Goal: Transaction & Acquisition: Purchase product/service

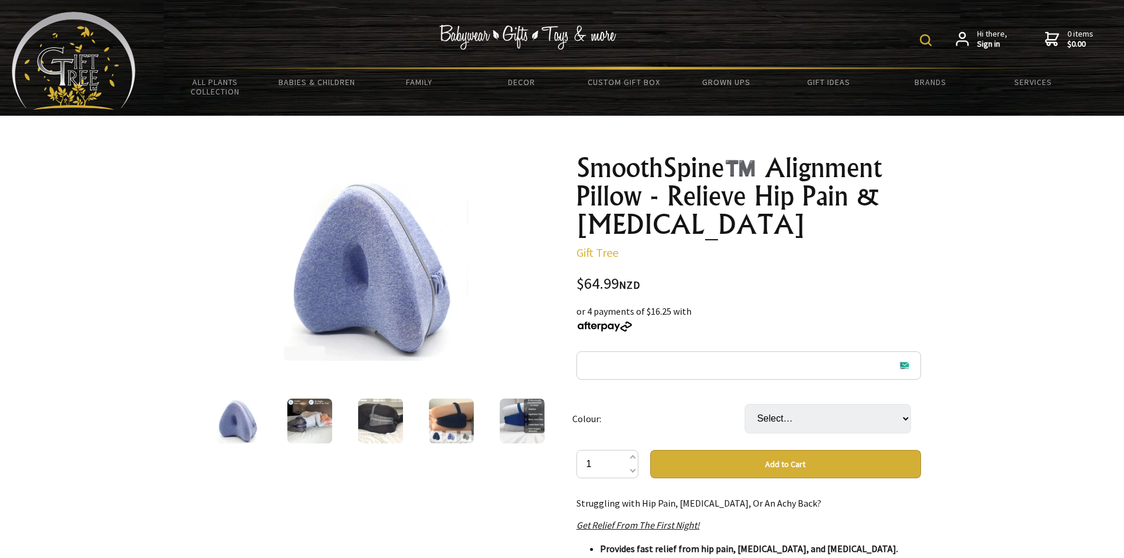
click at [328, 421] on img at bounding box center [309, 420] width 45 height 45
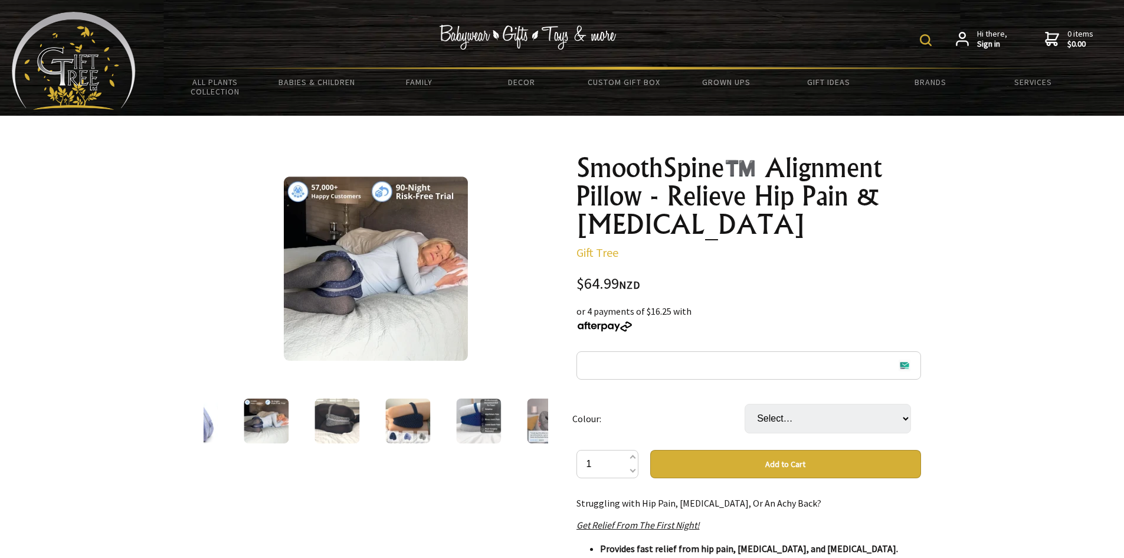
click at [354, 418] on img at bounding box center [337, 420] width 45 height 45
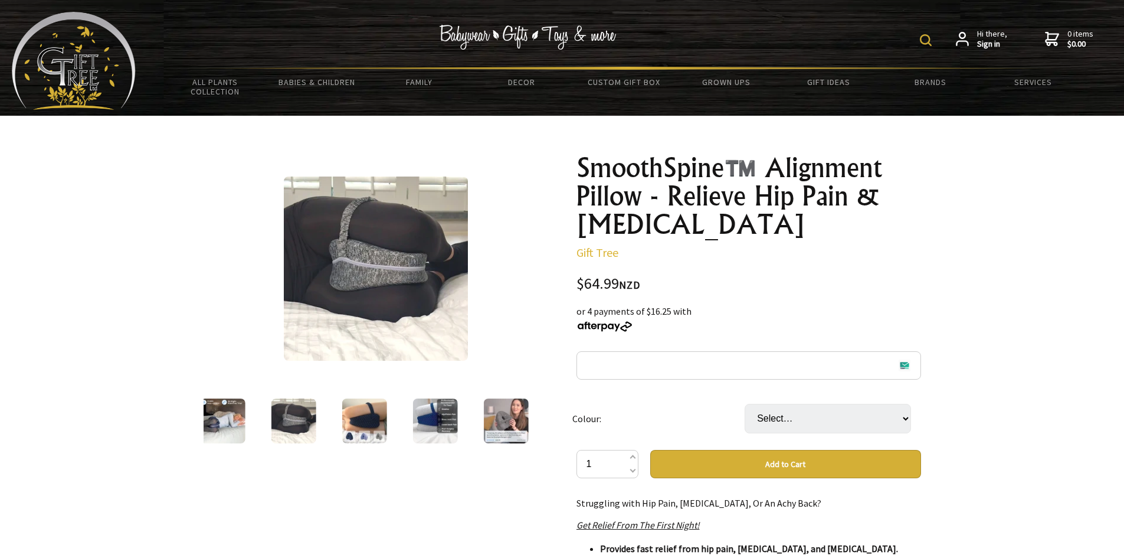
click at [373, 418] on img at bounding box center [364, 420] width 45 height 45
click at [449, 418] on img at bounding box center [435, 420] width 45 height 45
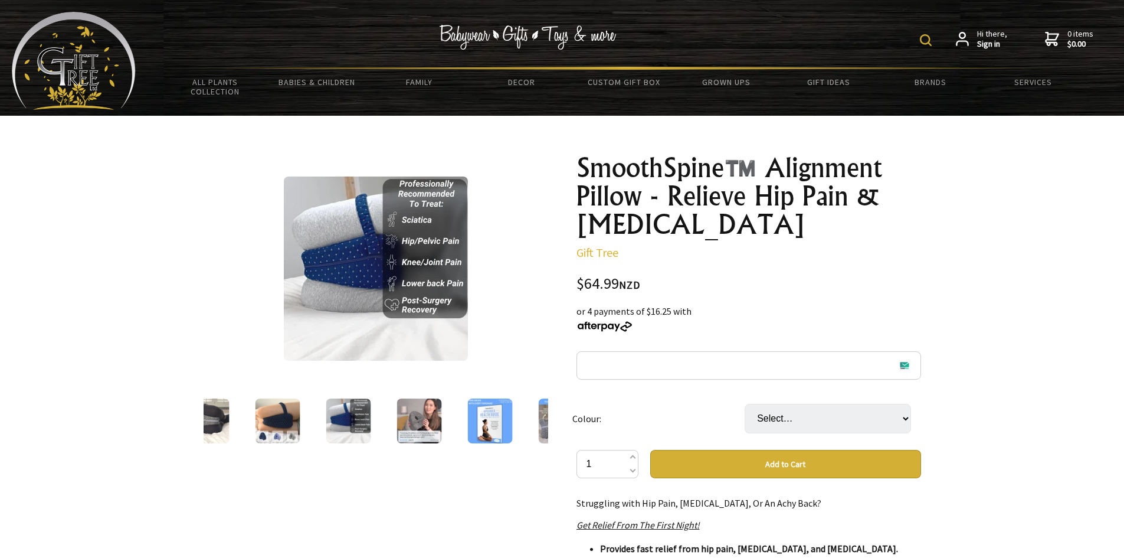
click at [421, 416] on img at bounding box center [419, 420] width 45 height 45
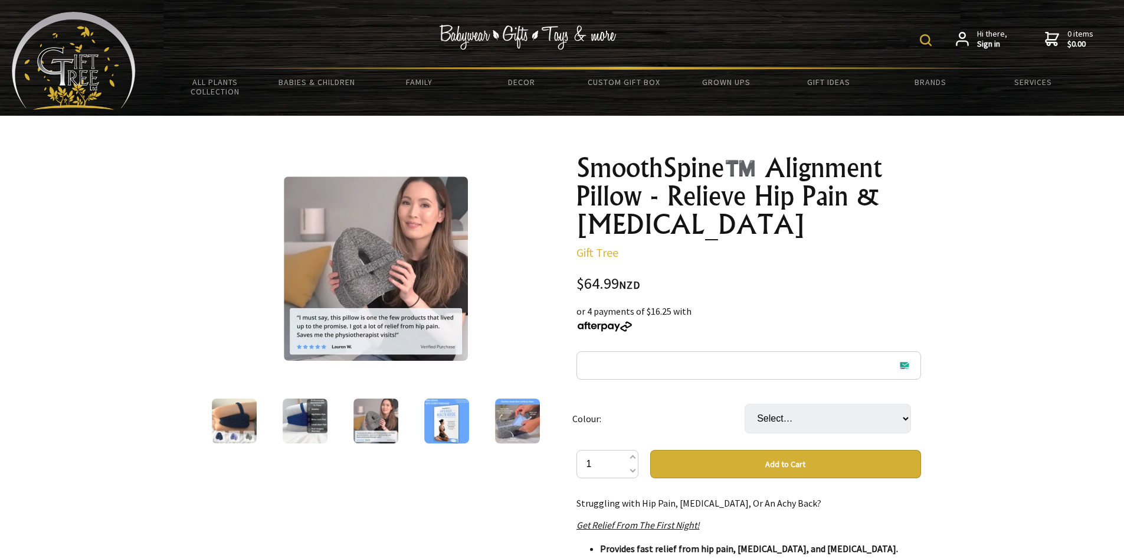
click at [461, 416] on img at bounding box center [446, 420] width 45 height 45
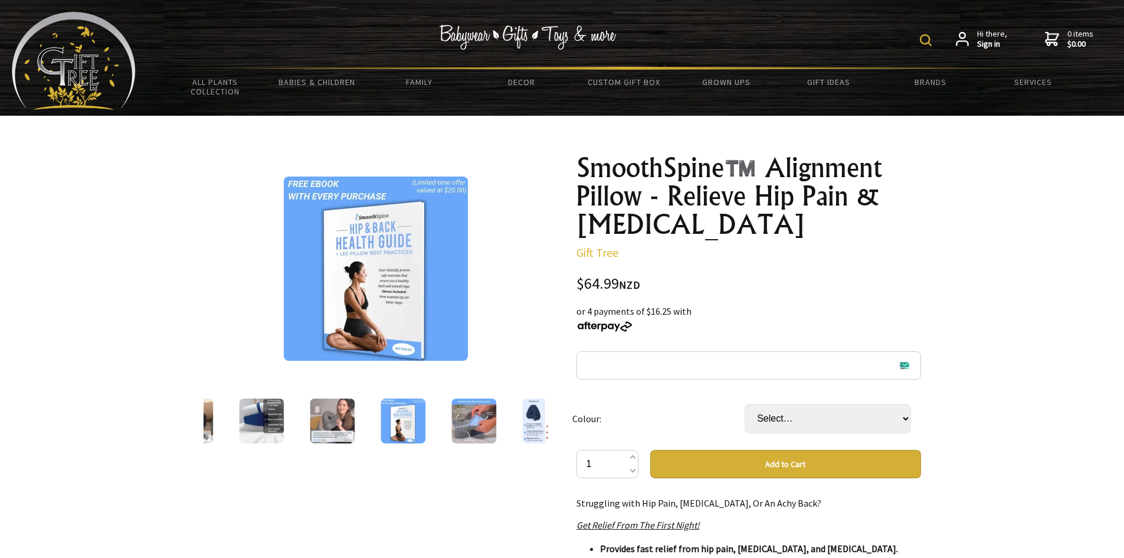
click at [461, 417] on img at bounding box center [473, 420] width 45 height 45
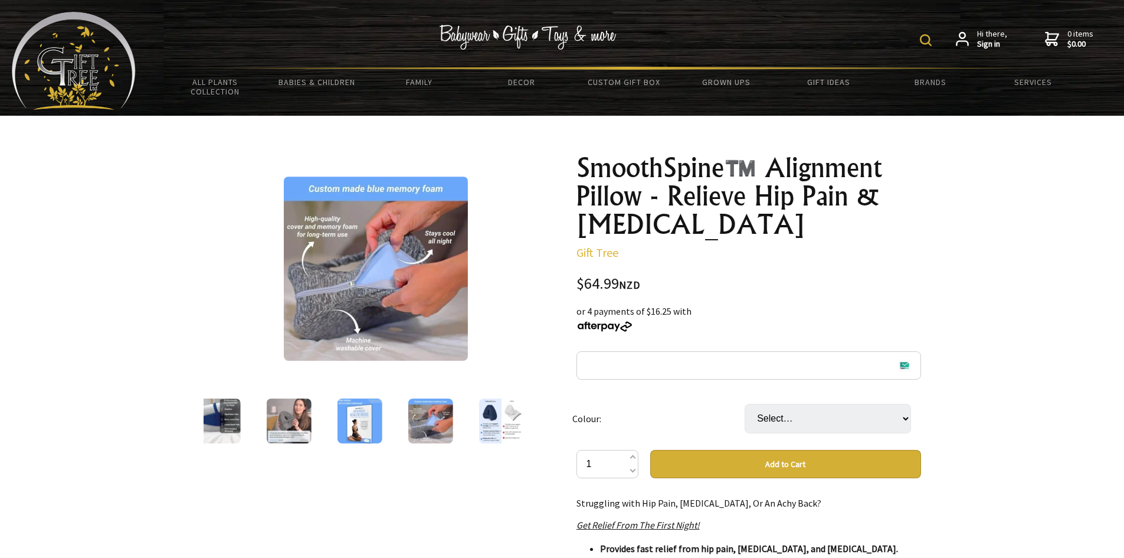
click at [461, 417] on div at bounding box center [430, 421] width 71 height 50
click at [486, 418] on img at bounding box center [501, 420] width 45 height 45
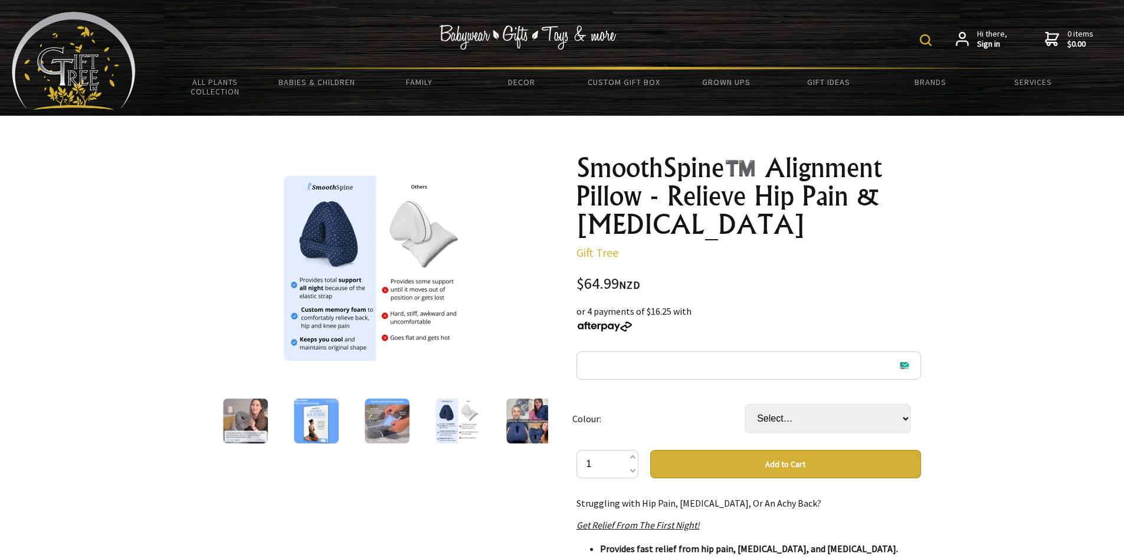
click at [510, 423] on img at bounding box center [528, 420] width 45 height 45
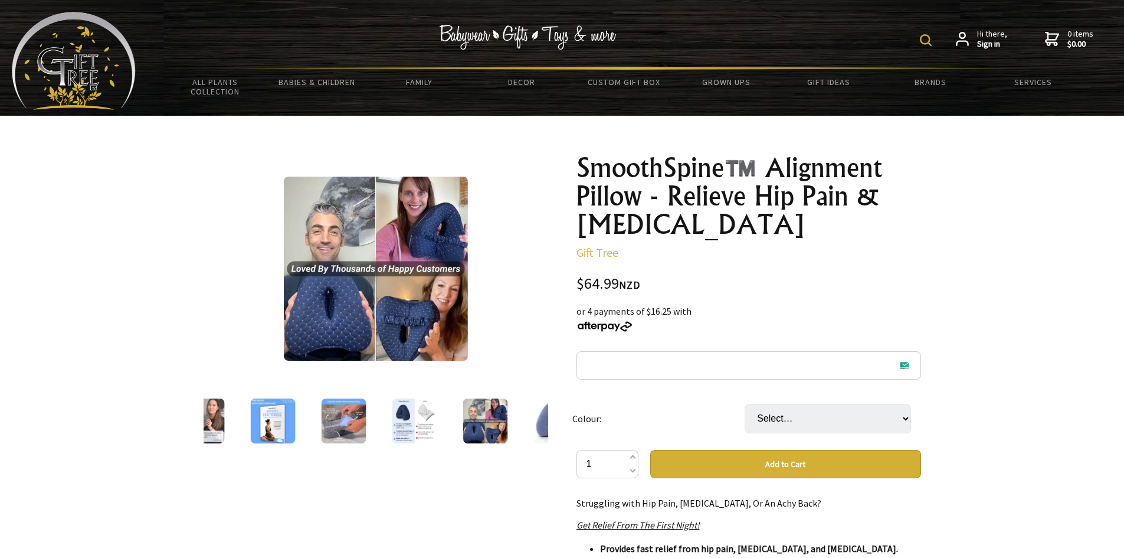
click at [526, 424] on div at bounding box center [556, 421] width 71 height 50
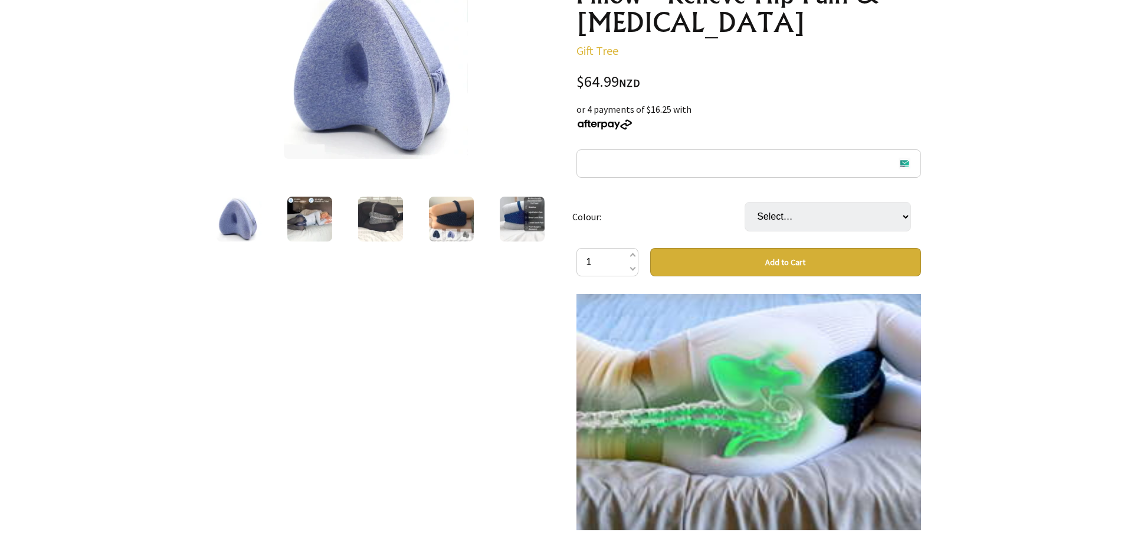
scroll to position [1062, 0]
